Goal: Use online tool/utility: Utilize a website feature to perform a specific function

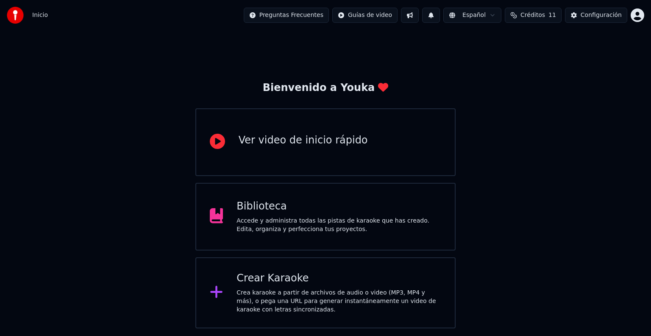
drag, startPoint x: 163, startPoint y: 133, endPoint x: 392, endPoint y: 86, distance: 234.0
click at [163, 133] on div "Bienvenido a Youka Ver video de inicio rápido Biblioteca Accede y administra to…" at bounding box center [325, 179] width 651 height 298
click at [268, 289] on div "Crea karaoke a partir de archivos de audio o video (MP3, MP4 y más), o pega una…" at bounding box center [338, 301] width 205 height 25
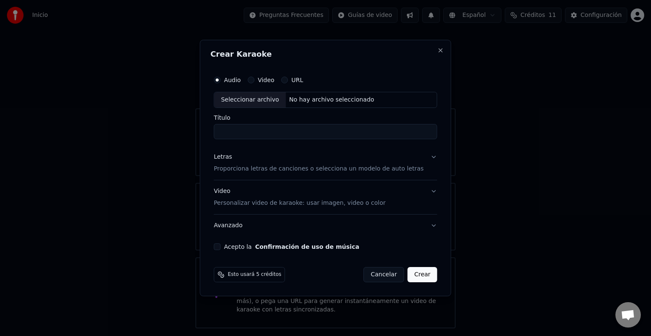
click at [249, 99] on div "Seleccionar archivo" at bounding box center [250, 99] width 72 height 15
drag, startPoint x: 316, startPoint y: 137, endPoint x: 172, endPoint y: 136, distance: 143.6
click at [172, 136] on body "**********" at bounding box center [325, 164] width 651 height 329
type input "**"
click at [425, 158] on button "Letras Proporciona letras de canciones o selecciona un modelo de auto letras" at bounding box center [324, 163] width 223 height 34
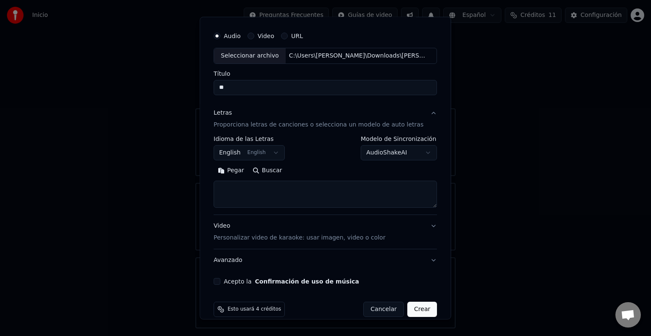
scroll to position [32, 0]
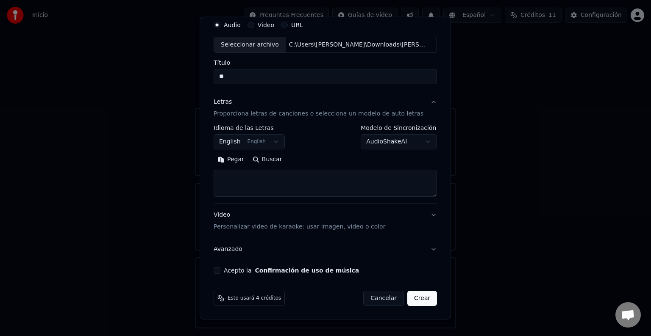
click at [269, 144] on button "English English" at bounding box center [248, 141] width 71 height 15
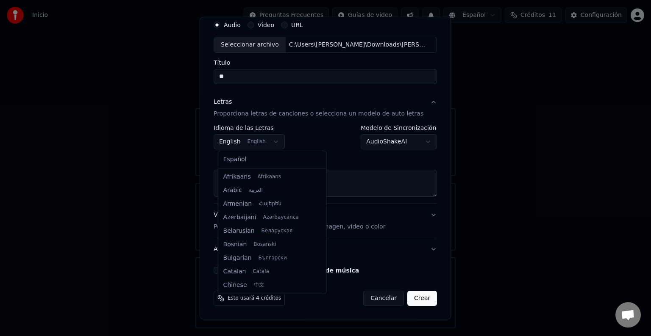
scroll to position [68, 0]
select select "**"
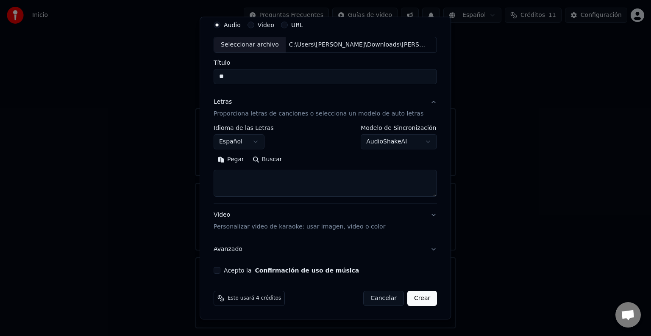
click at [257, 183] on textarea at bounding box center [324, 183] width 223 height 27
paste textarea "**********"
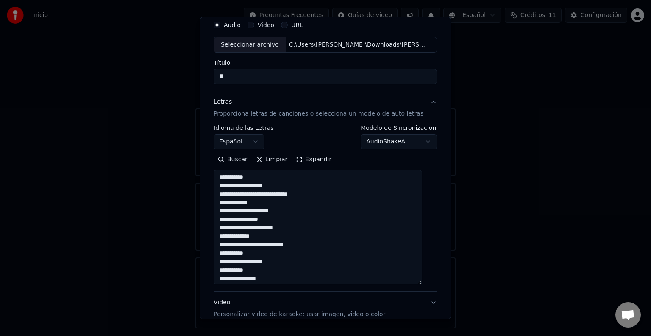
scroll to position [269, 0]
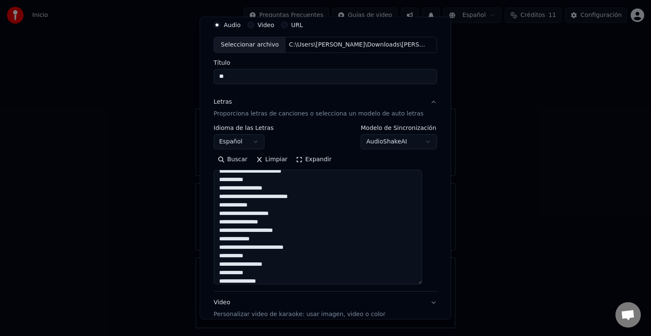
drag, startPoint x: 423, startPoint y: 192, endPoint x: 424, endPoint y: 285, distance: 92.3
click at [422, 285] on textarea "**********" at bounding box center [317, 227] width 208 height 115
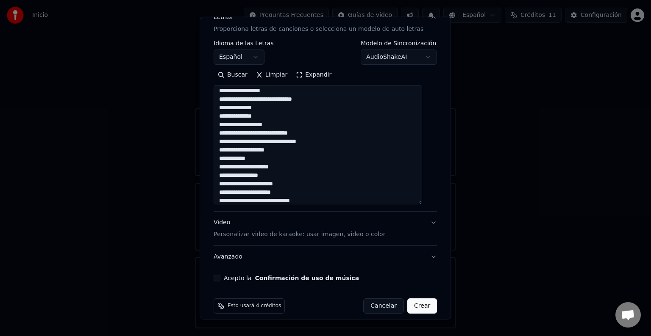
scroll to position [0, 0]
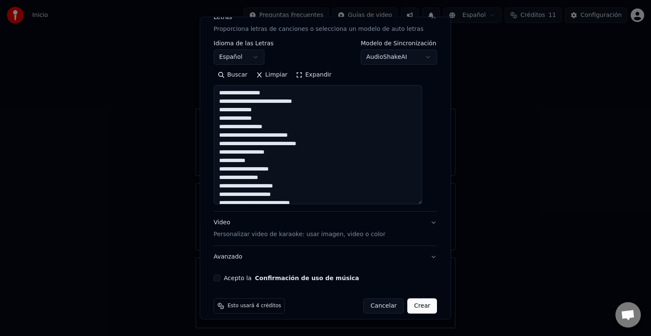
type textarea "**********"
click at [220, 279] on button "Acepto la Confirmación de uso de música" at bounding box center [216, 278] width 7 height 7
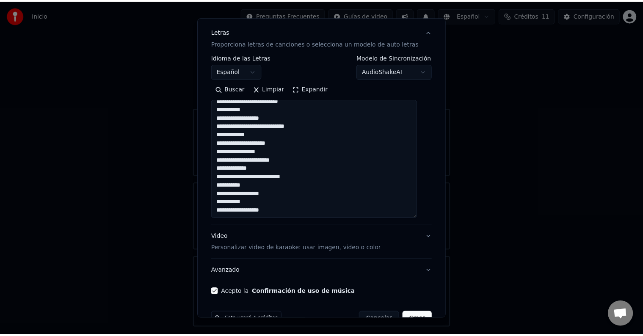
scroll to position [125, 0]
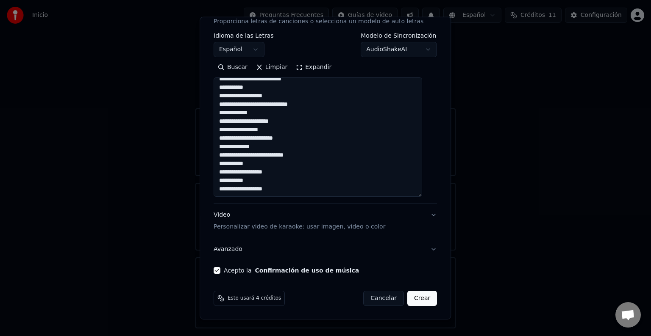
click at [410, 299] on button "Crear" at bounding box center [422, 298] width 30 height 15
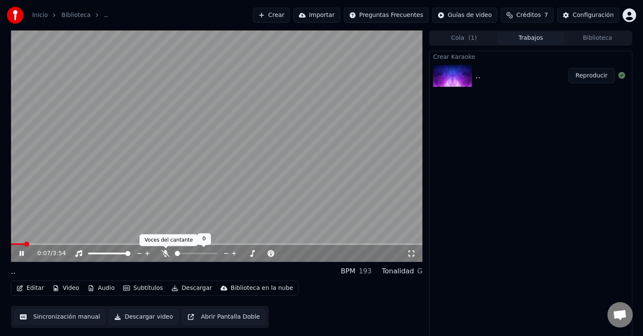
click at [164, 252] on icon at bounding box center [165, 253] width 8 height 7
click at [11, 244] on span at bounding box center [13, 244] width 5 height 5
click at [30, 246] on div "0:01 / 3:54" at bounding box center [217, 253] width 412 height 17
click at [41, 242] on video at bounding box center [217, 146] width 412 height 232
click at [46, 246] on div "0:01 / 3:54" at bounding box center [217, 253] width 412 height 17
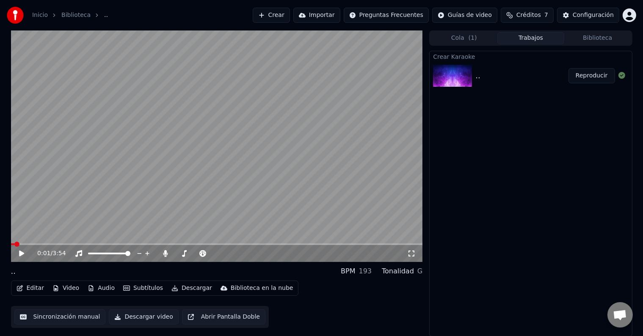
click at [49, 243] on video at bounding box center [217, 146] width 412 height 232
click at [50, 244] on span at bounding box center [217, 245] width 412 height 2
click at [11, 244] on span at bounding box center [11, 245] width 0 height 2
click at [20, 245] on span at bounding box center [217, 245] width 412 height 2
click at [21, 252] on icon at bounding box center [28, 253] width 20 height 7
